Goal: Navigation & Orientation: Find specific page/section

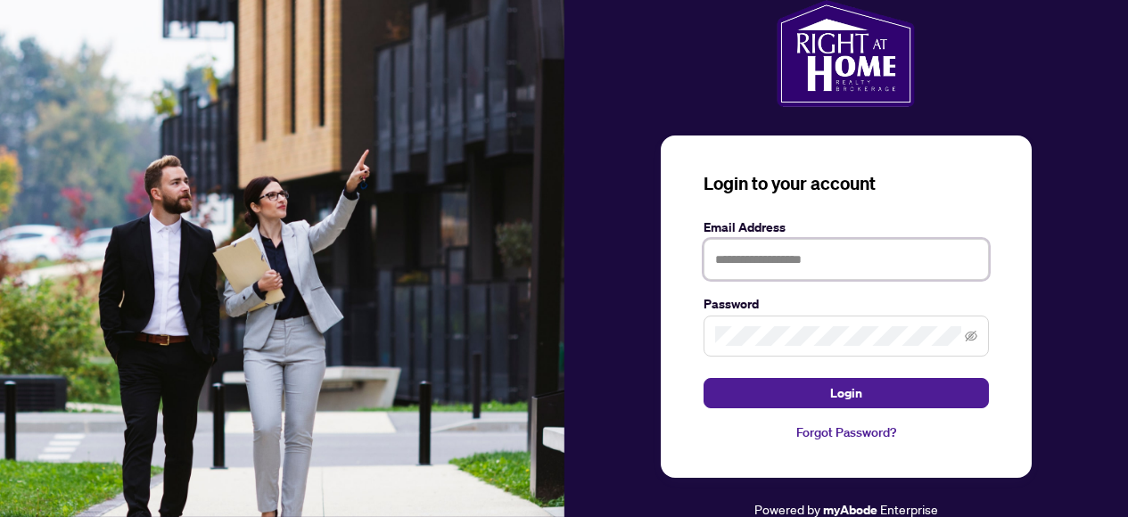
click at [736, 262] on input "text" at bounding box center [846, 259] width 285 height 41
type input "**********"
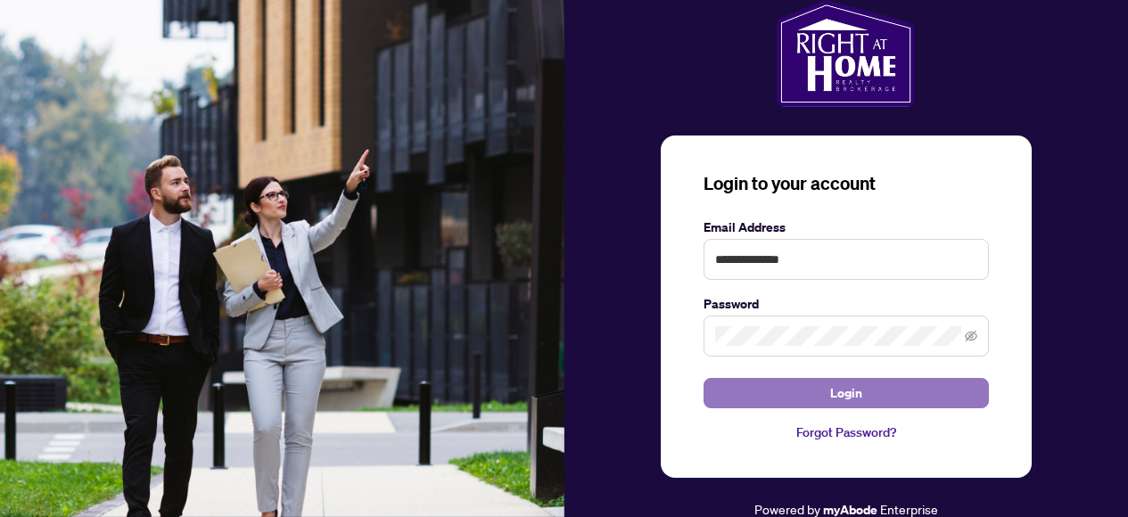
click at [769, 395] on button "Login" at bounding box center [846, 393] width 285 height 30
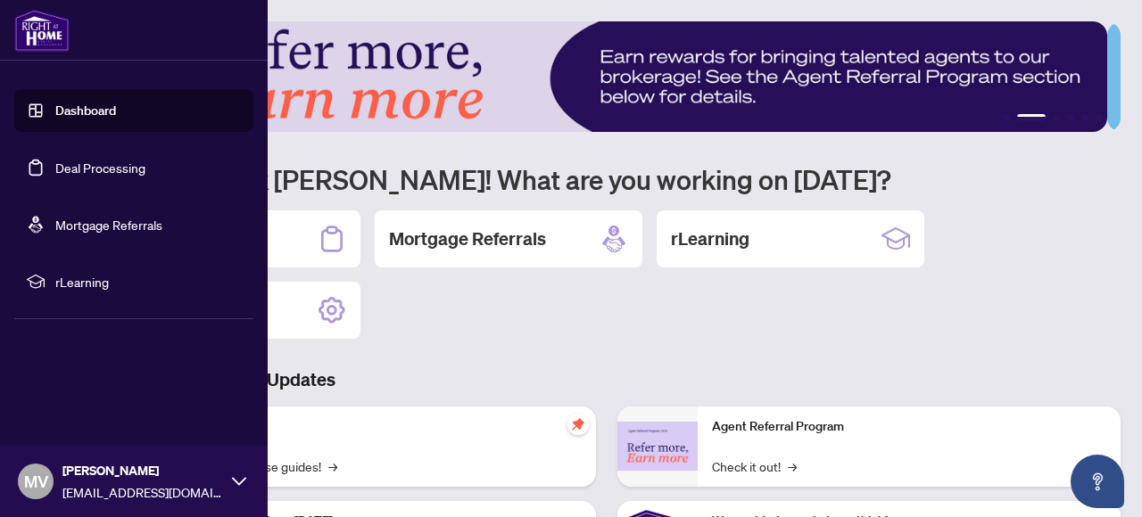
click at [55, 111] on link "Dashboard" at bounding box center [85, 111] width 61 height 16
click at [111, 114] on link "Dashboard" at bounding box center [85, 111] width 61 height 16
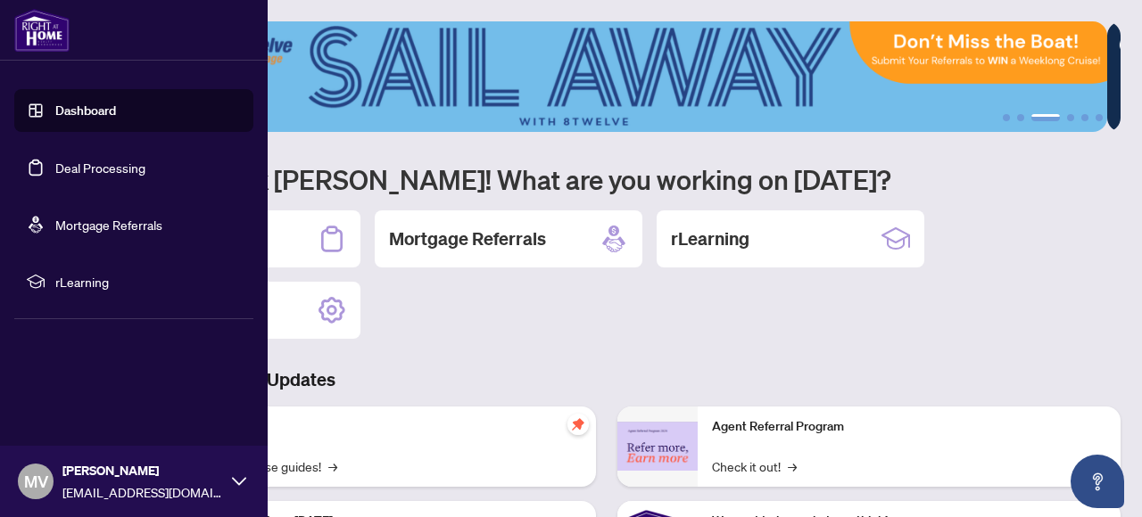
click at [95, 112] on link "Dashboard" at bounding box center [85, 111] width 61 height 16
